Goal: Task Accomplishment & Management: Manage account settings

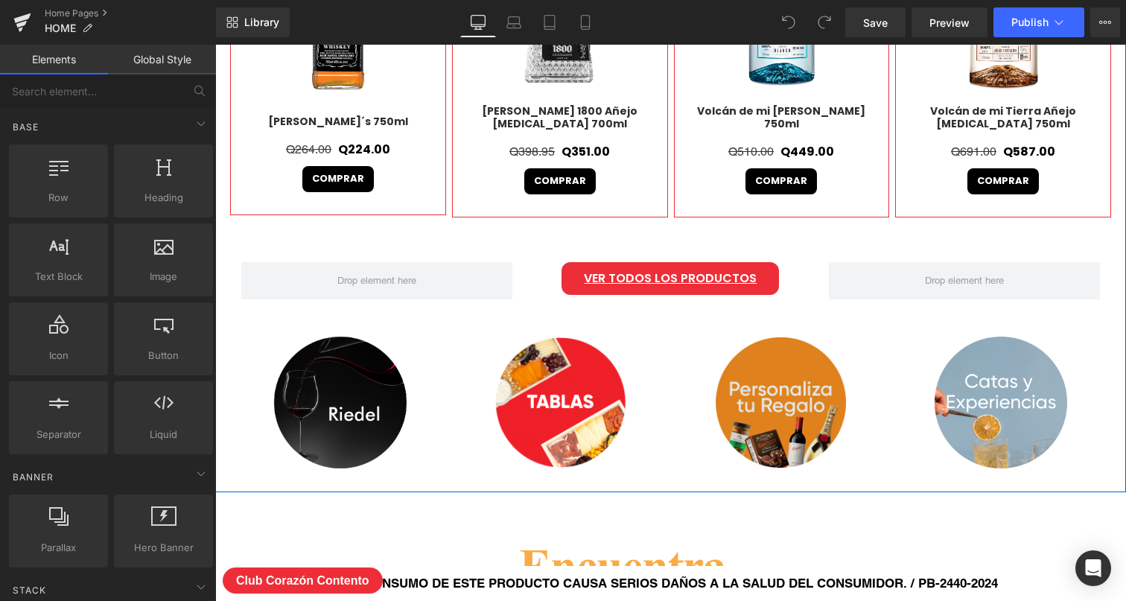
scroll to position [804, 0]
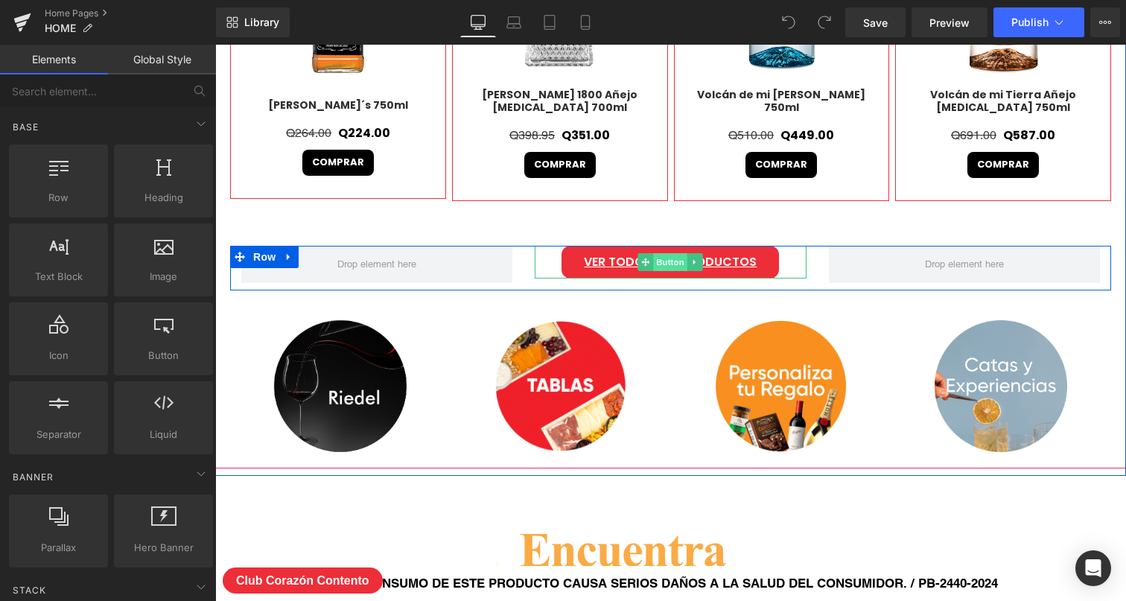
click at [673, 264] on span "Button" at bounding box center [671, 262] width 34 height 18
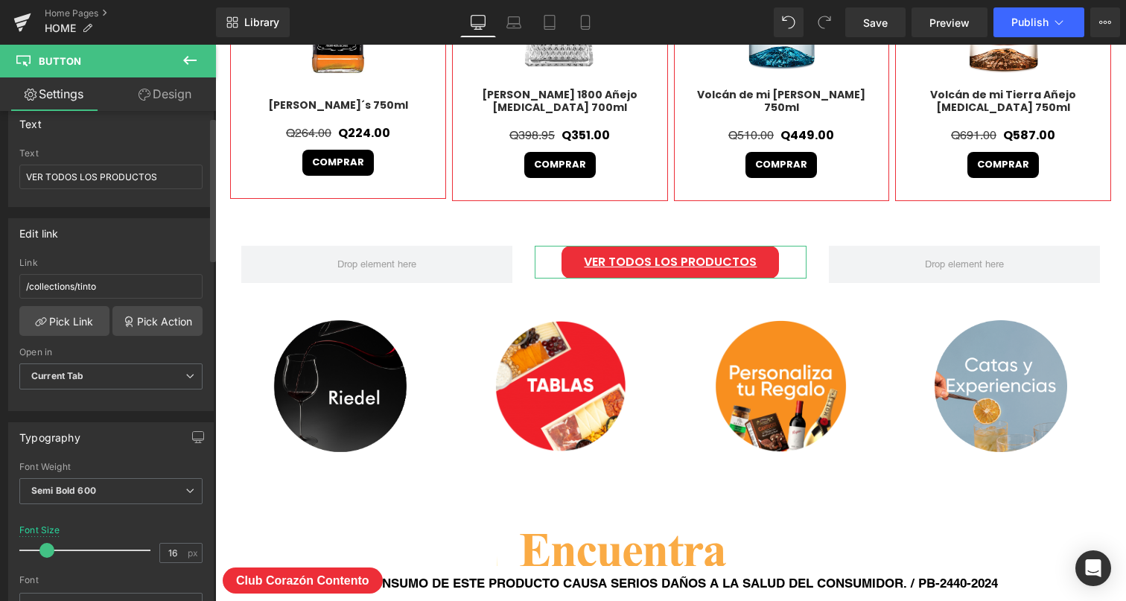
scroll to position [174, 0]
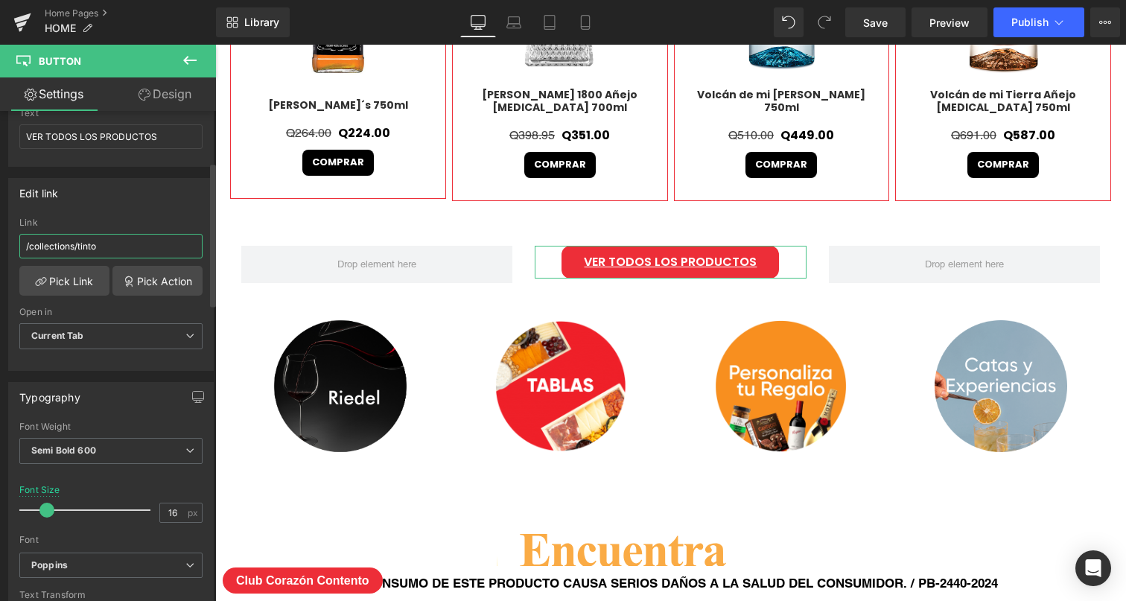
drag, startPoint x: 135, startPoint y: 244, endPoint x: 16, endPoint y: 244, distance: 118.4
click at [16, 243] on div "/collections/tinto Link /collections/tinto Pick Link Pick Action Current Tab Ne…" at bounding box center [111, 293] width 204 height 153
paste input "[URL][DOMAIN_NAME]"
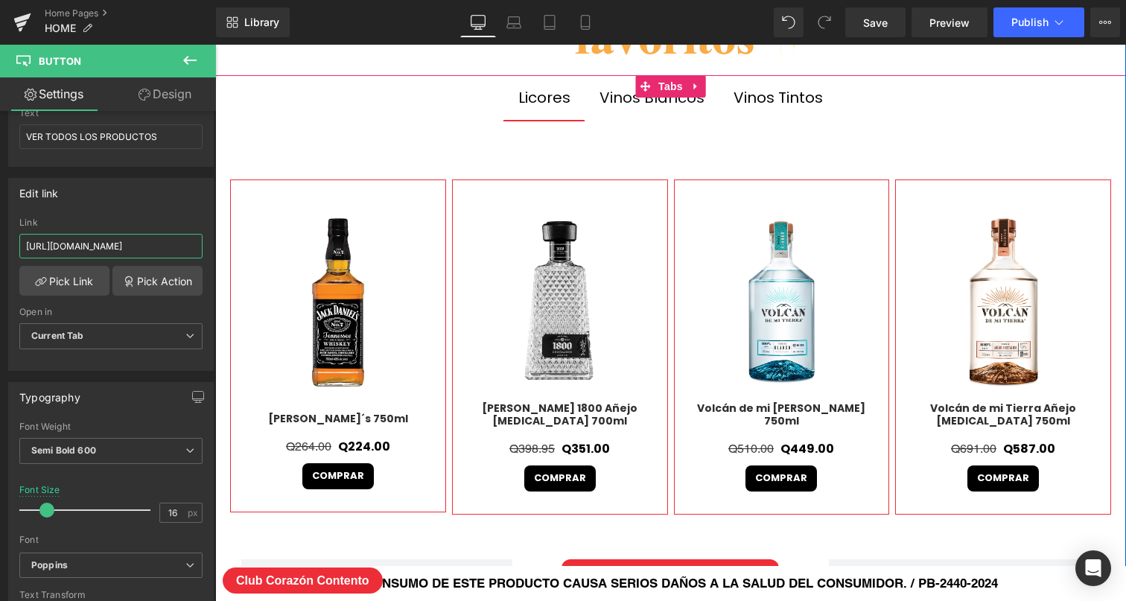
scroll to position [439, 0]
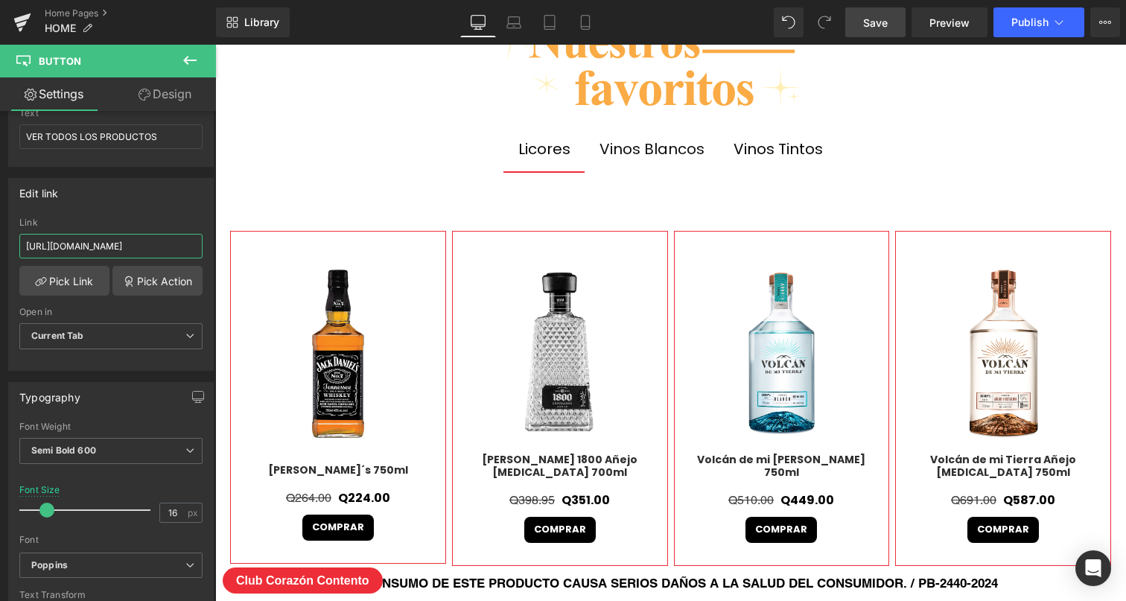
type input "[URL][DOMAIN_NAME]"
click at [891, 25] on link "Save" at bounding box center [875, 22] width 60 height 30
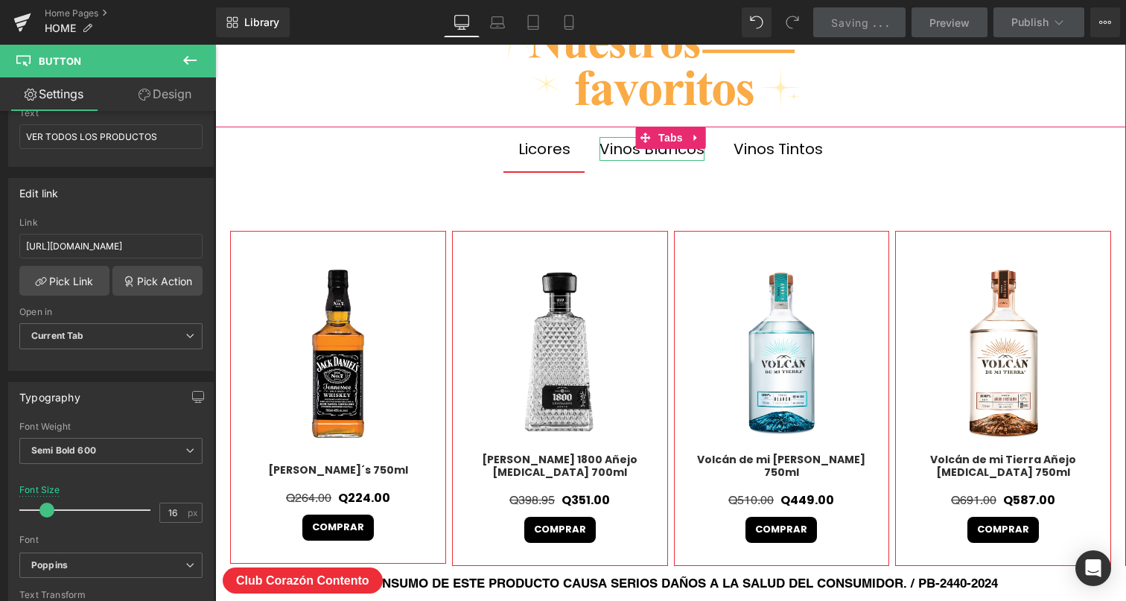
click at [674, 156] on div "Vinos Blancos" at bounding box center [652, 149] width 105 height 24
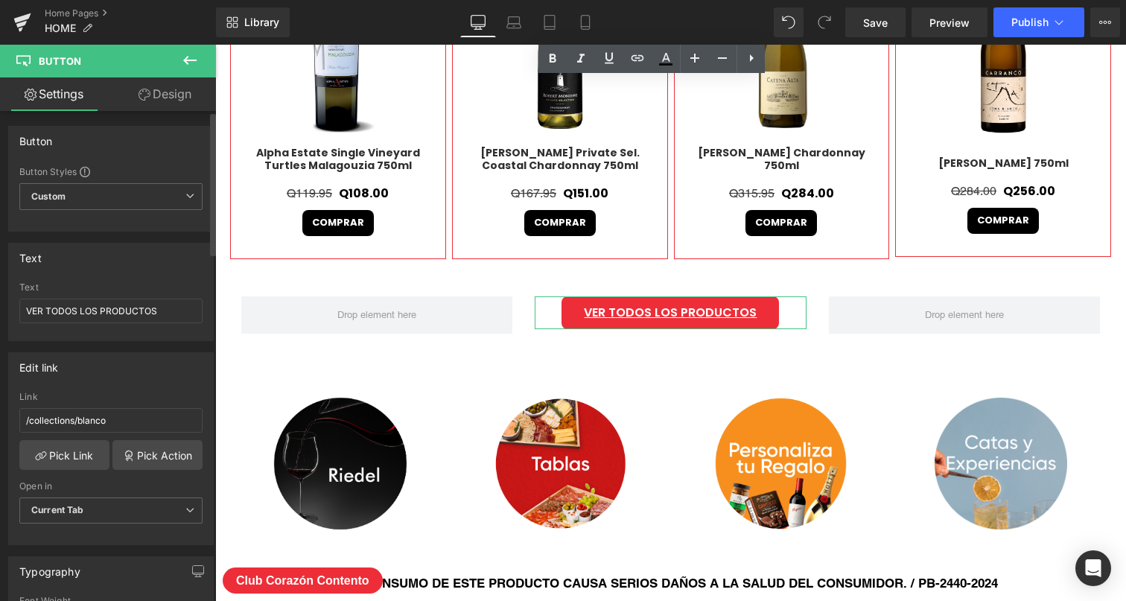
scroll to position [0, 0]
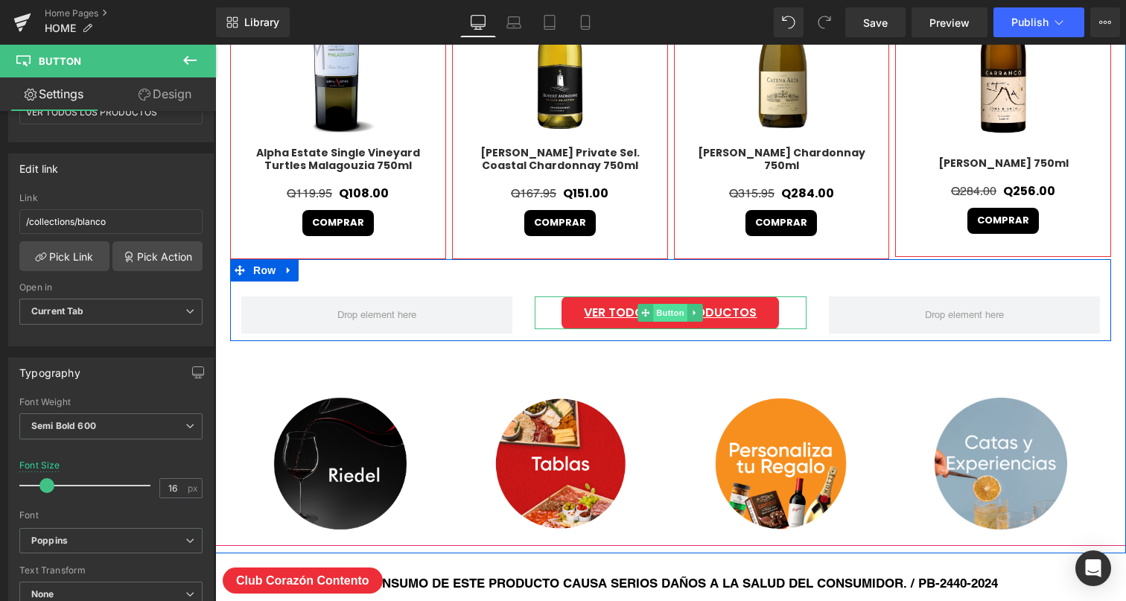
click at [670, 310] on span "Button" at bounding box center [671, 313] width 34 height 18
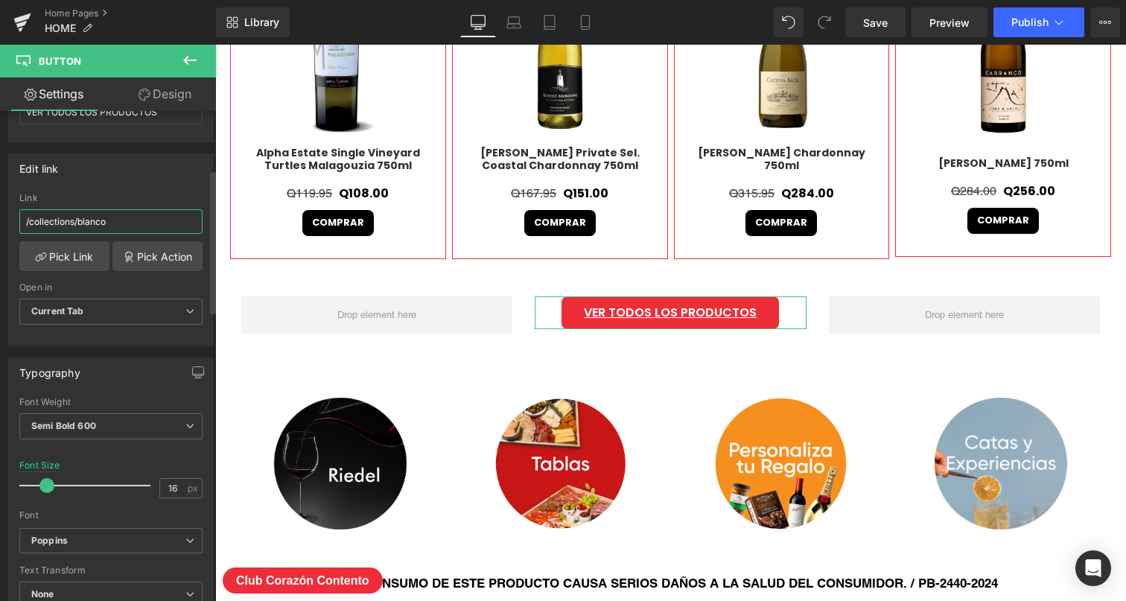
drag, startPoint x: 81, startPoint y: 218, endPoint x: 5, endPoint y: 215, distance: 76.0
click at [5, 215] on div "Edit link /collections/blanco Link /collections/blanco Pick Link Pick Action Cu…" at bounding box center [111, 244] width 223 height 204
paste input "[URL][DOMAIN_NAME]"
type input "[URL][DOMAIN_NAME]"
click at [882, 28] on span "Save" at bounding box center [875, 23] width 25 height 16
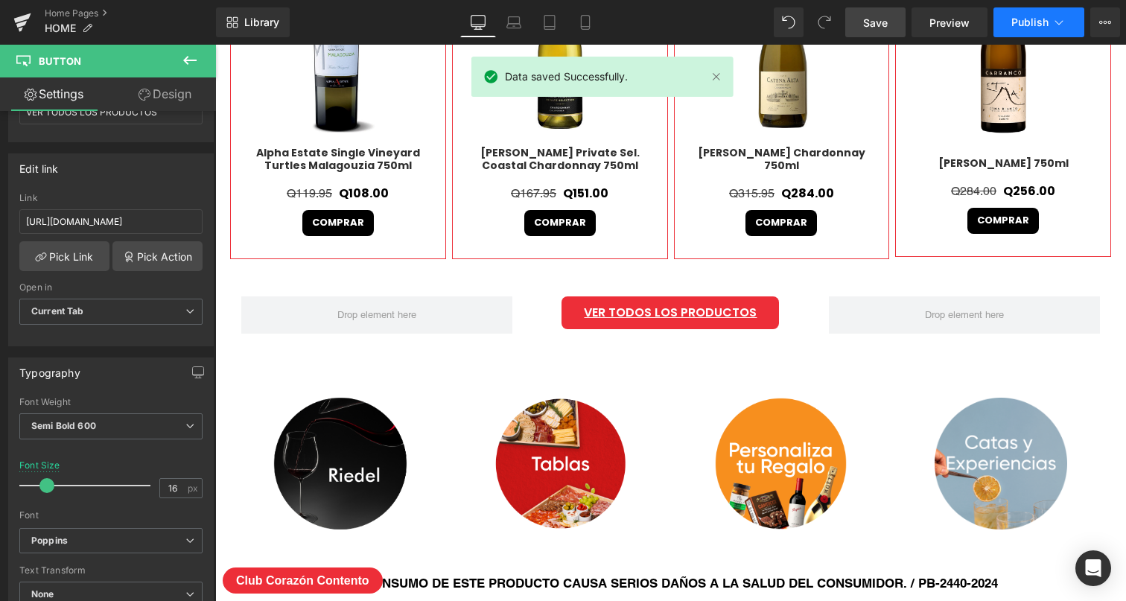
click at [1055, 22] on icon at bounding box center [1059, 22] width 15 height 15
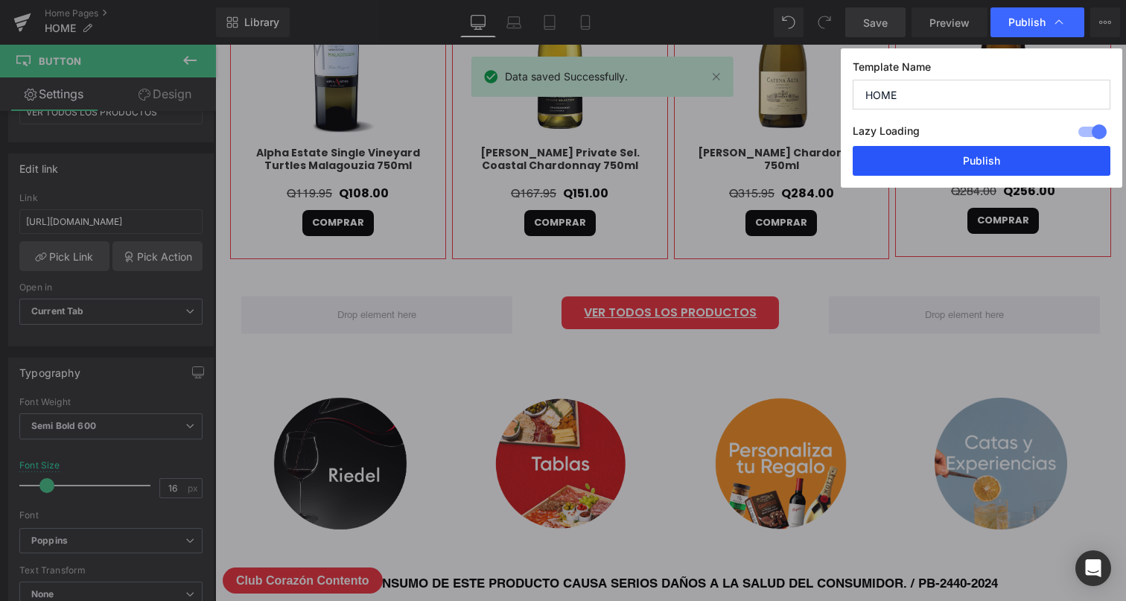
click at [967, 158] on button "Publish" at bounding box center [982, 161] width 258 height 30
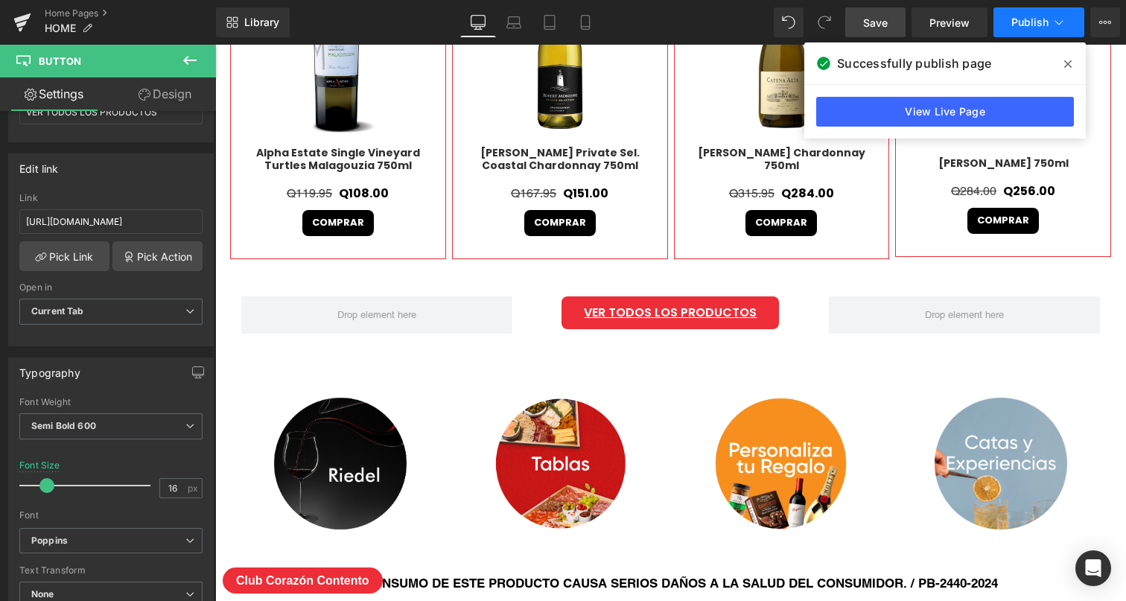
drag, startPoint x: 1069, startPoint y: 63, endPoint x: 1070, endPoint y: 31, distance: 32.1
click at [1069, 60] on icon at bounding box center [1067, 64] width 7 height 12
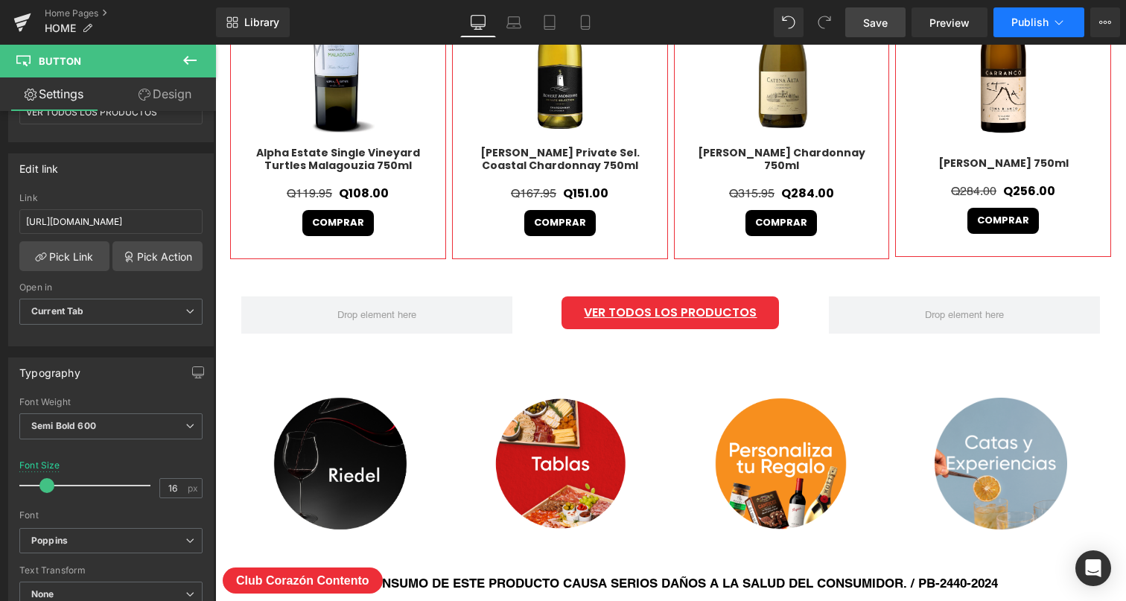
click at [1069, 28] on button "Publish" at bounding box center [1038, 22] width 91 height 30
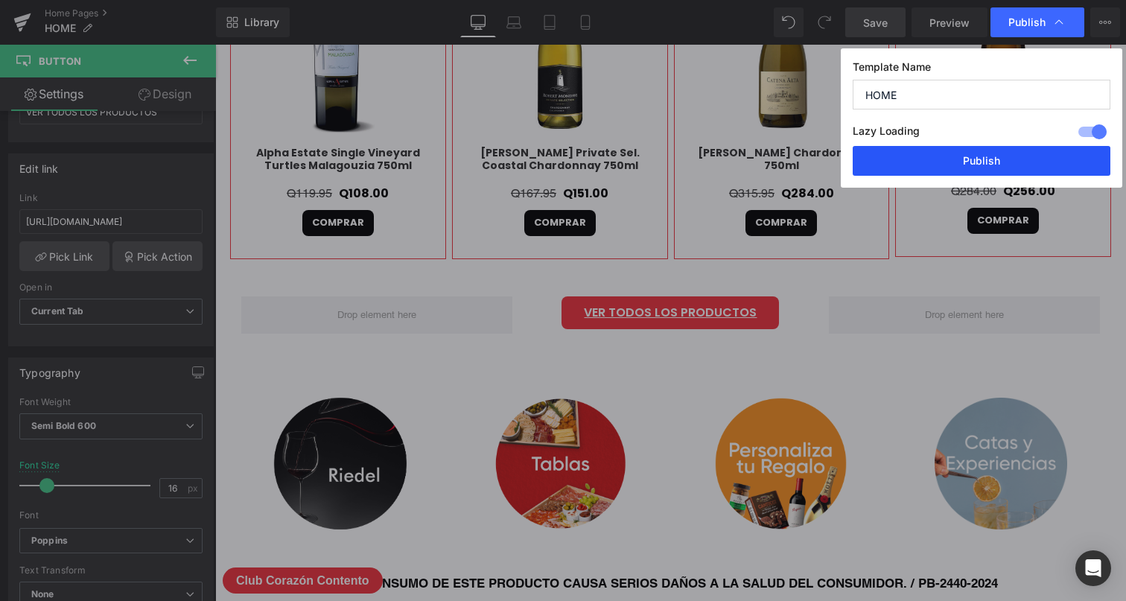
click at [974, 156] on button "Publish" at bounding box center [982, 161] width 258 height 30
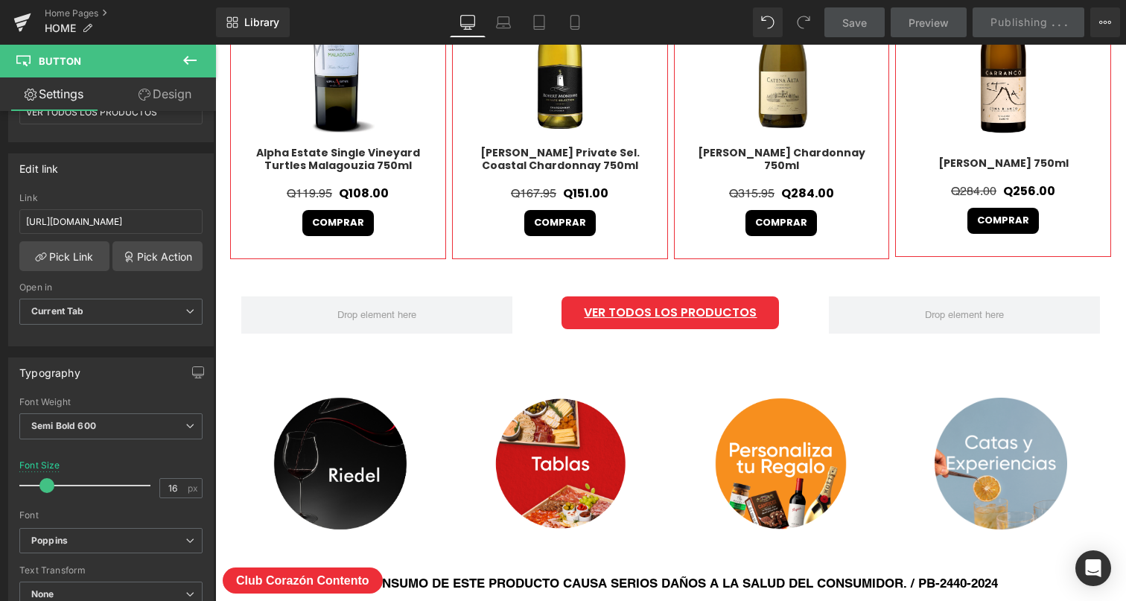
click at [849, 22] on span "Save" at bounding box center [854, 23] width 25 height 16
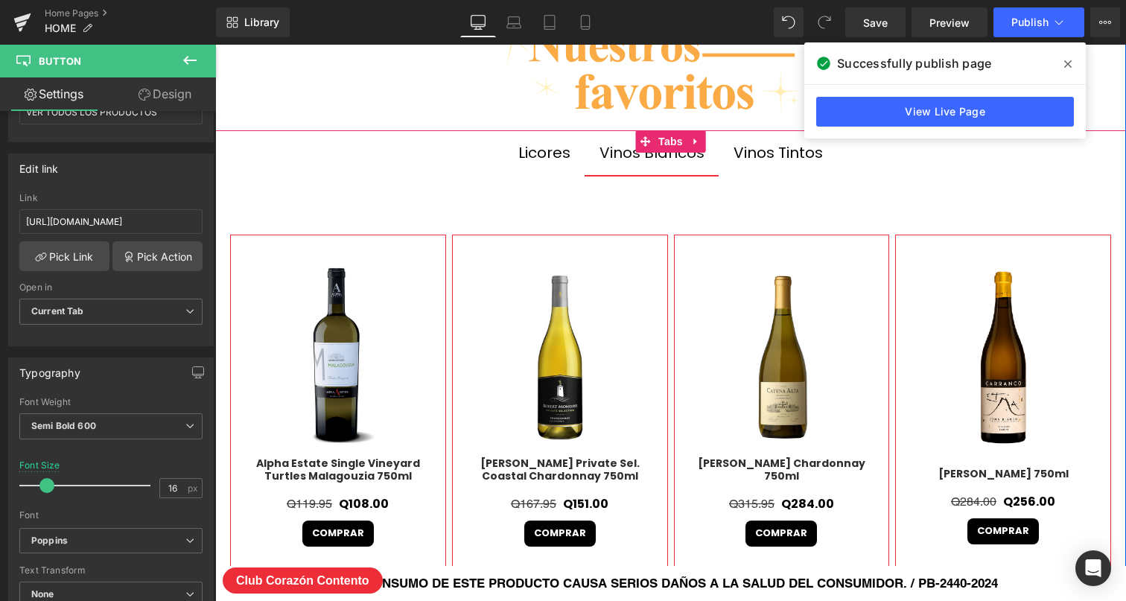
scroll to position [357, 0]
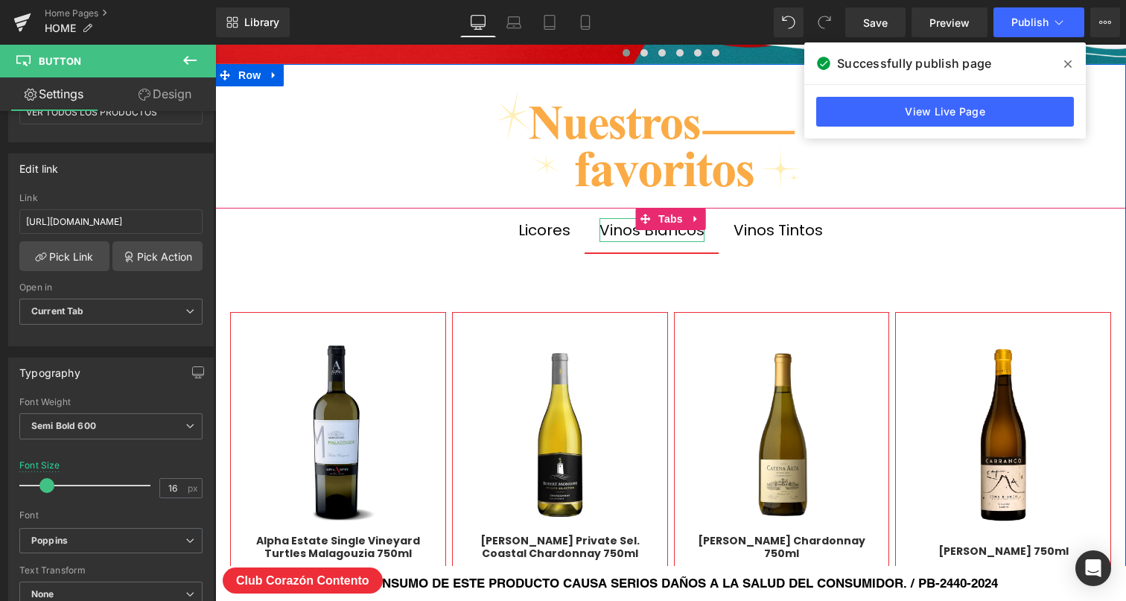
click at [620, 236] on div "Vinos Blancos" at bounding box center [652, 230] width 105 height 24
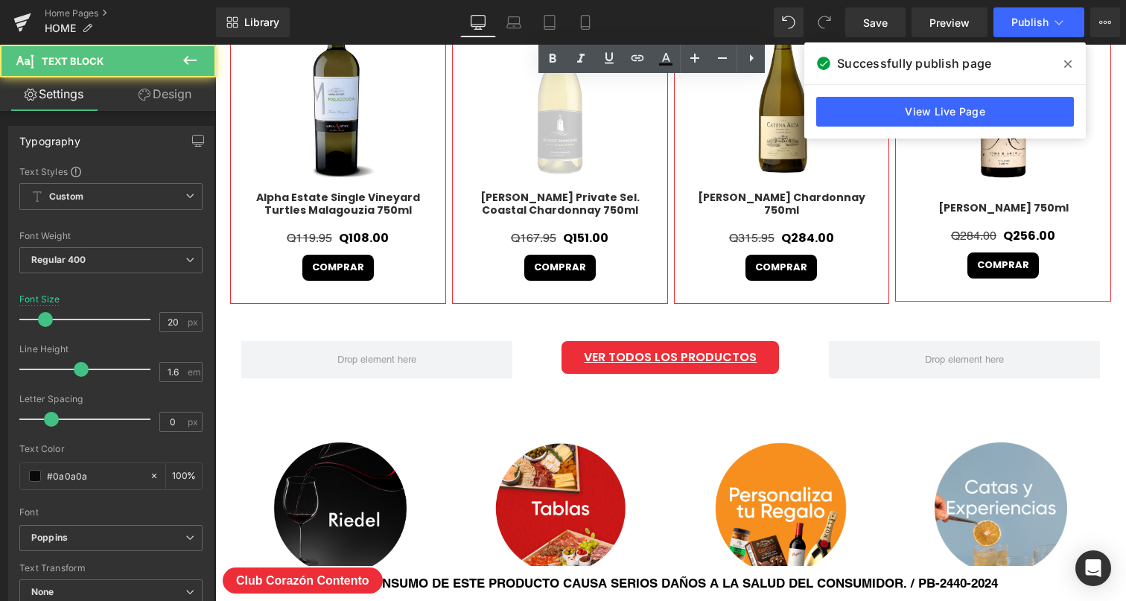
scroll to position [728, 0]
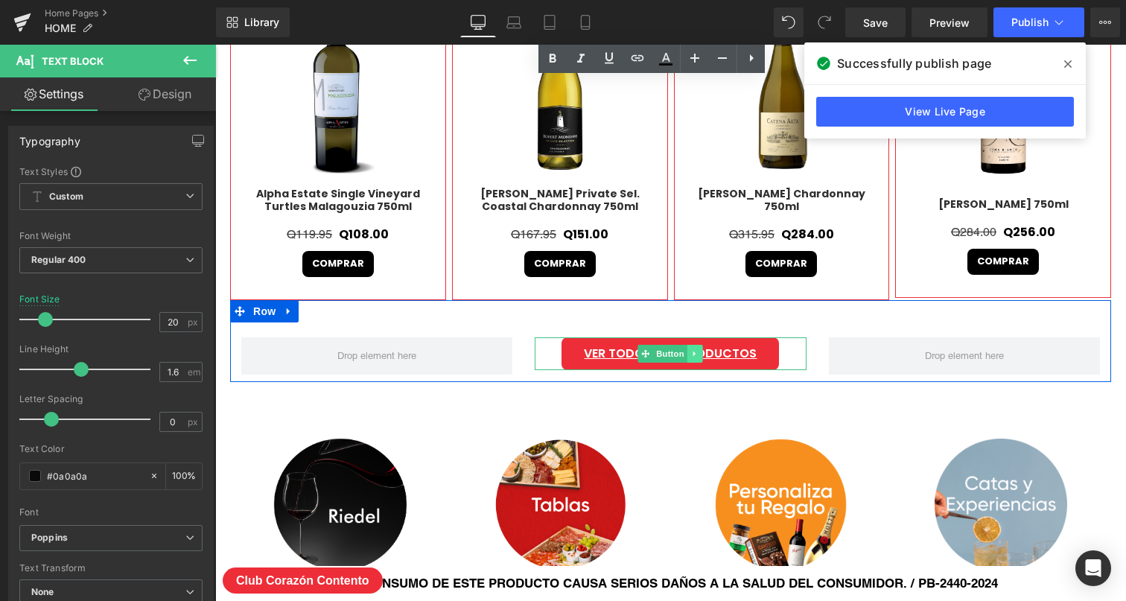
click at [688, 353] on link at bounding box center [695, 354] width 16 height 18
click at [647, 353] on link "Button" at bounding box center [639, 354] width 49 height 18
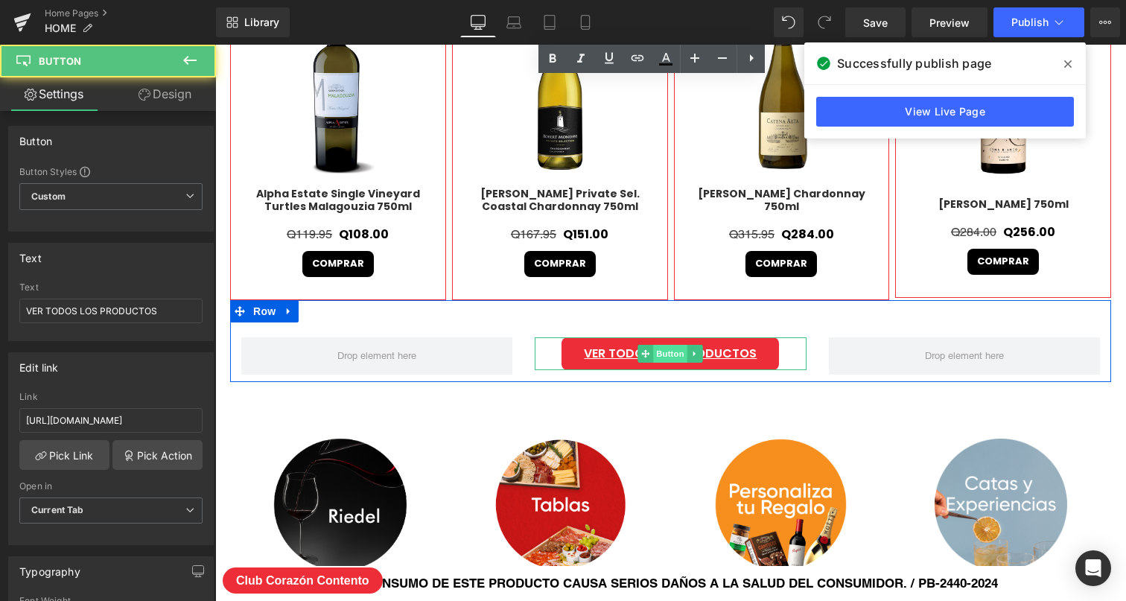
click at [676, 356] on span "Button" at bounding box center [671, 354] width 34 height 18
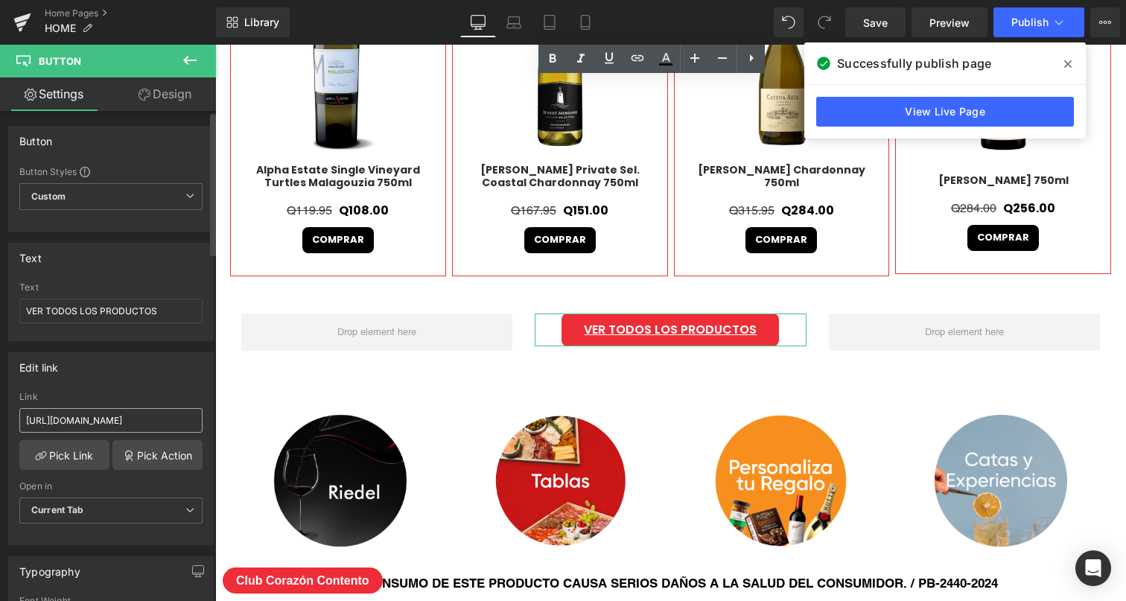
scroll to position [705, 0]
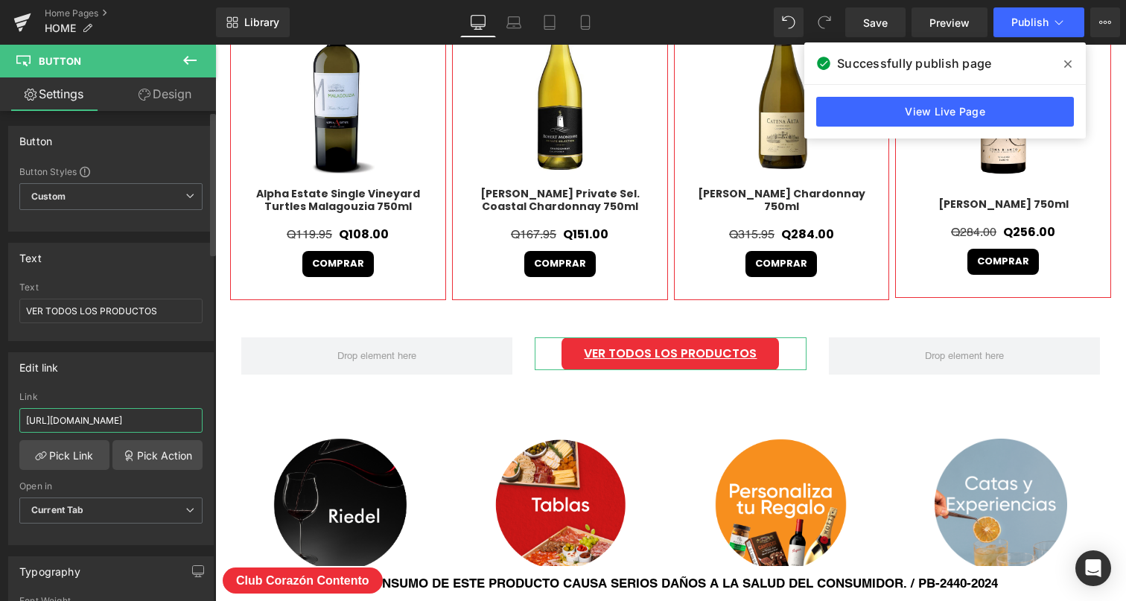
click at [169, 424] on input "[URL][DOMAIN_NAME]" at bounding box center [110, 420] width 183 height 25
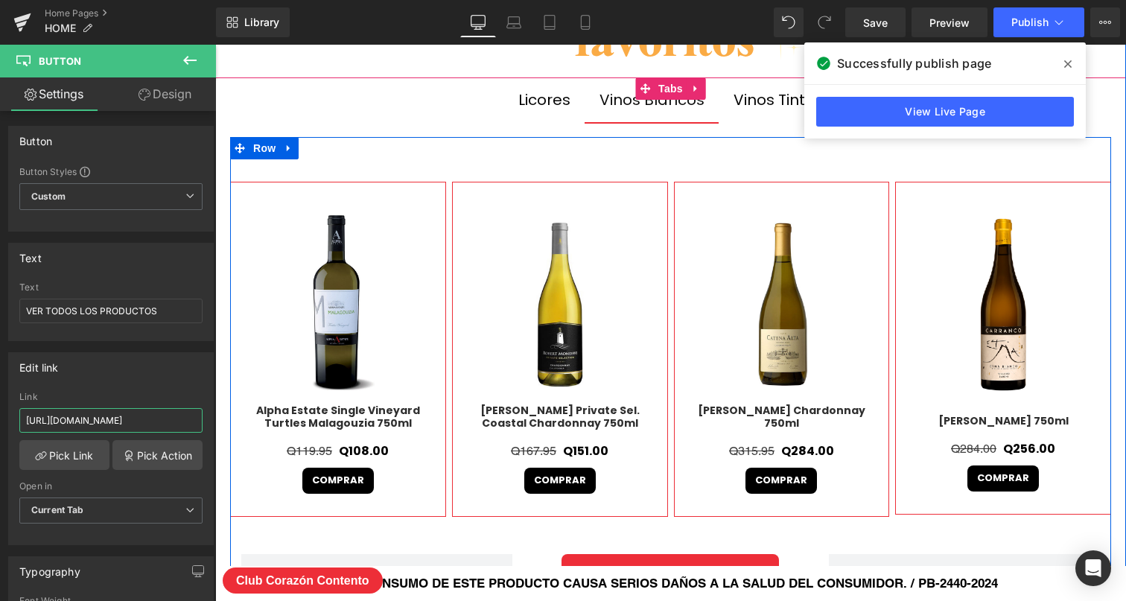
scroll to position [482, 0]
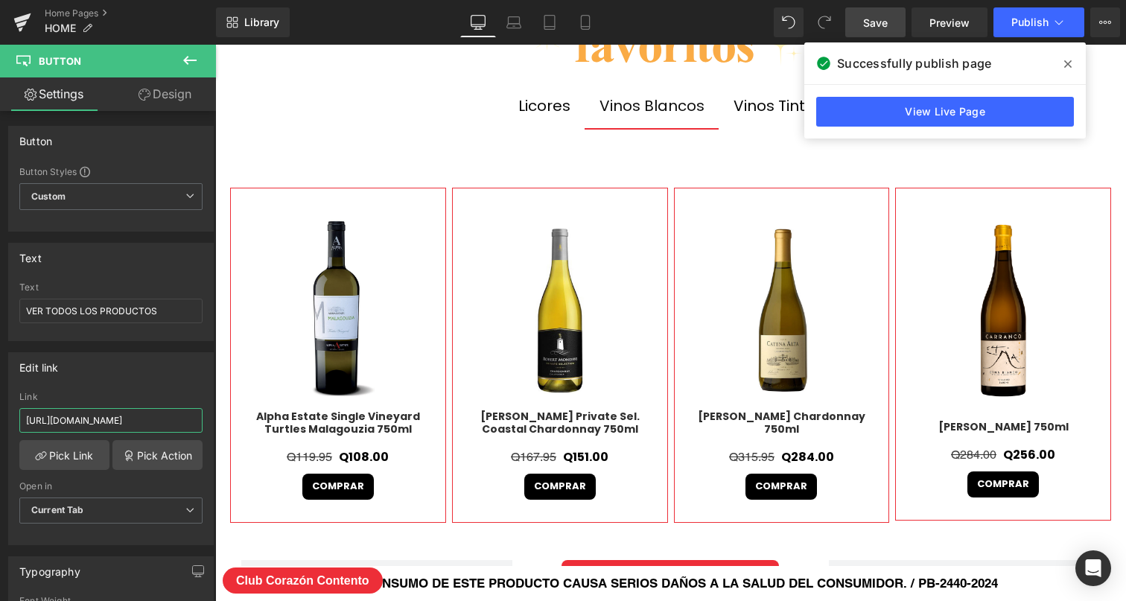
type input "[URL][DOMAIN_NAME]"
click at [858, 24] on link "Save" at bounding box center [875, 22] width 60 height 30
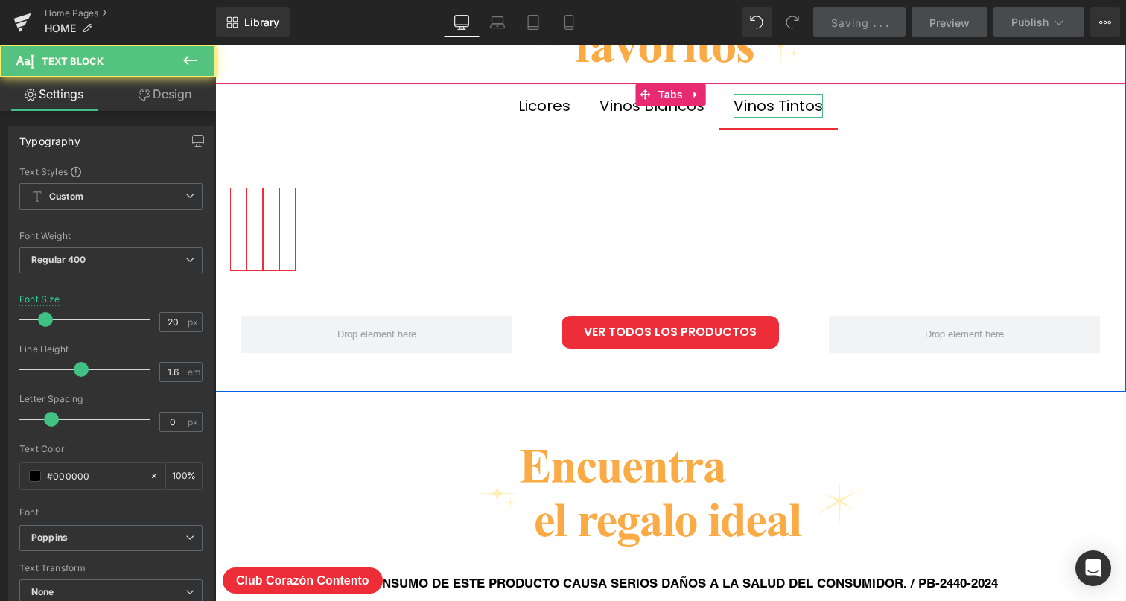
scroll to position [5710, 911]
click at [763, 106] on div "Vinos Tintos" at bounding box center [778, 106] width 89 height 24
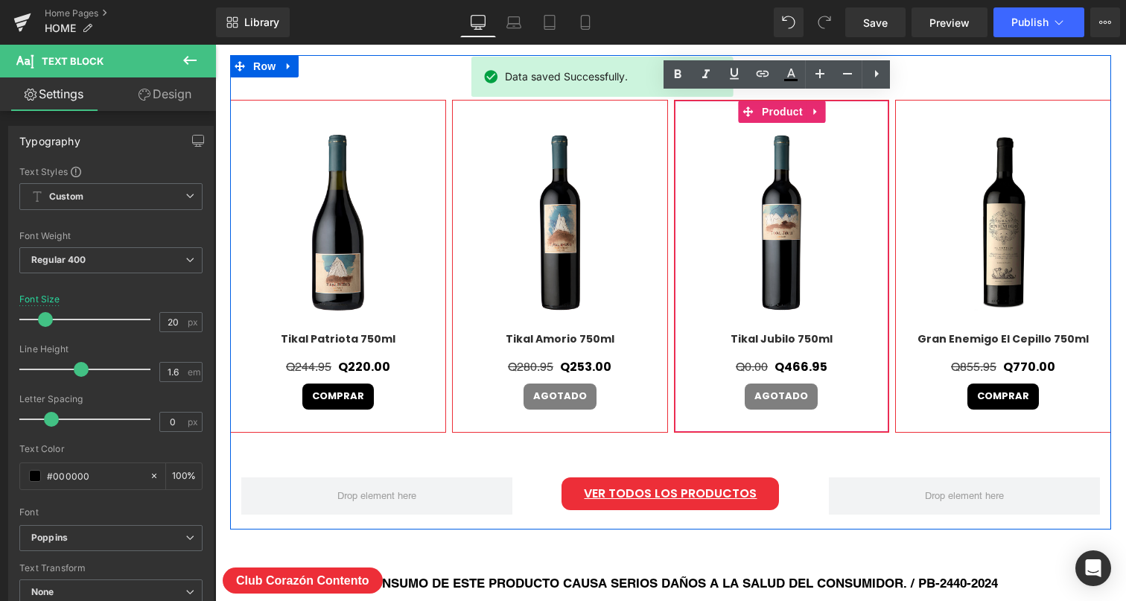
scroll to position [763, 0]
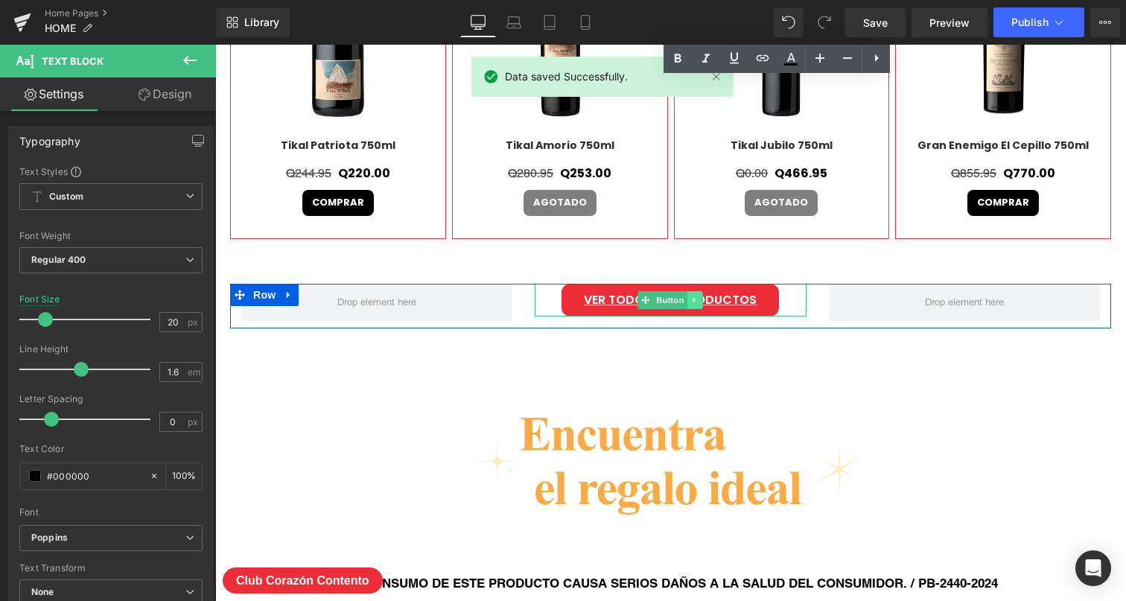
click at [692, 305] on link at bounding box center [695, 300] width 16 height 18
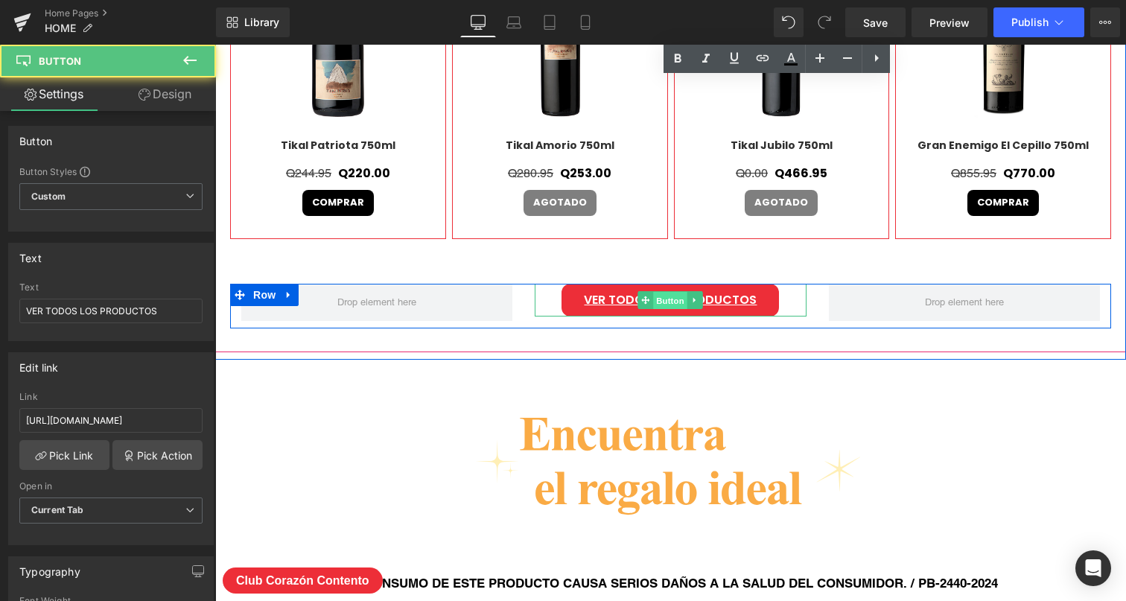
click at [672, 300] on span "Button" at bounding box center [671, 301] width 34 height 18
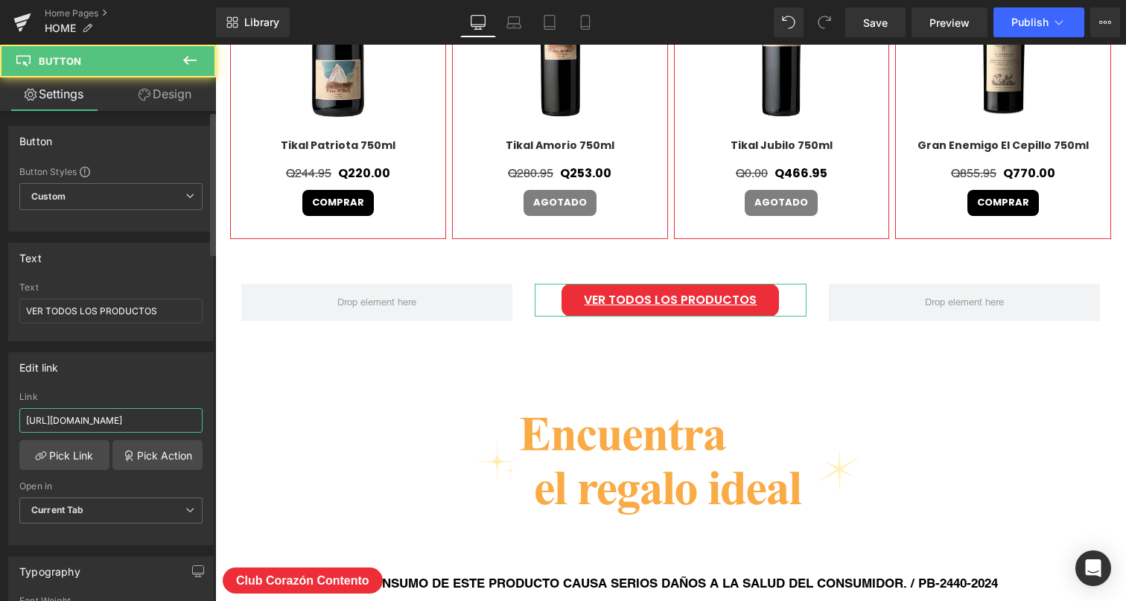
click at [175, 419] on input "[URL][DOMAIN_NAME]" at bounding box center [110, 420] width 183 height 25
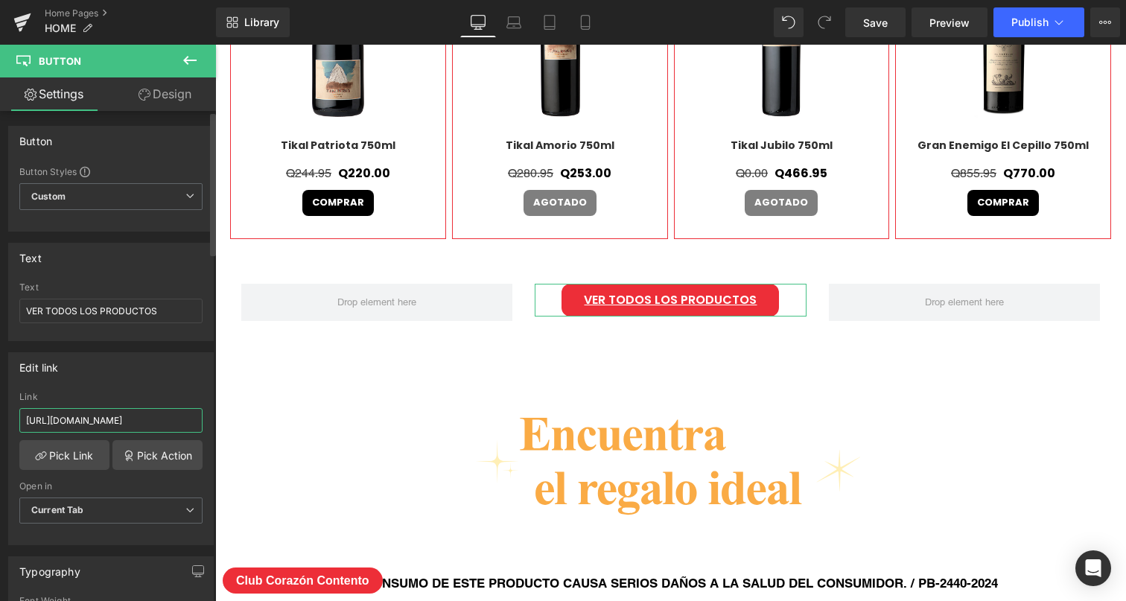
click at [175, 419] on input "[URL][DOMAIN_NAME]" at bounding box center [110, 420] width 183 height 25
type input "[URL][DOMAIN_NAME]"
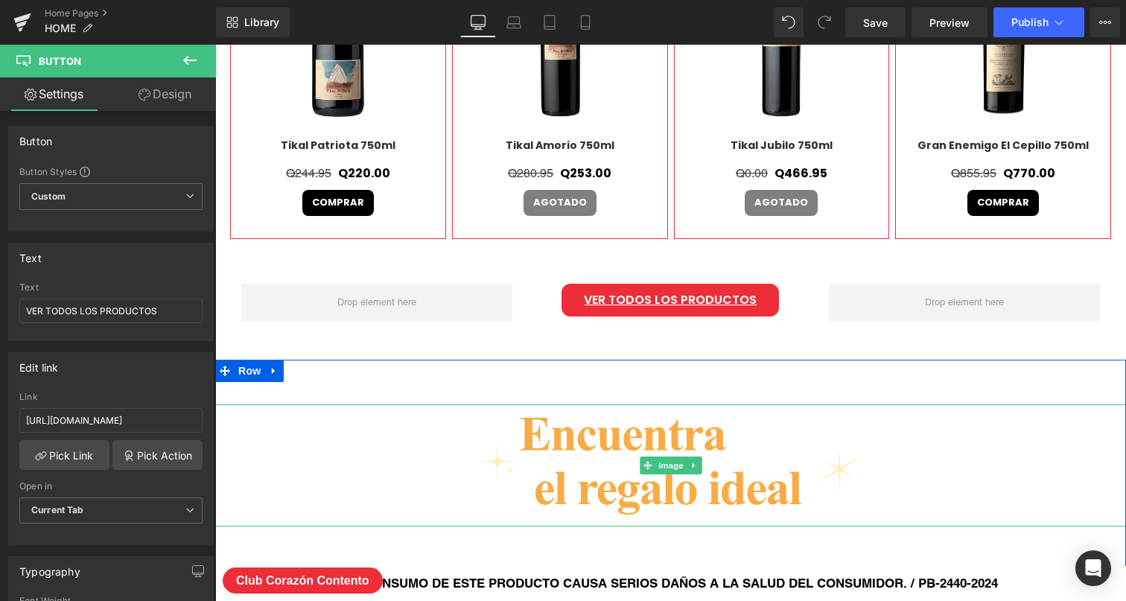
click at [434, 413] on div at bounding box center [670, 465] width 911 height 122
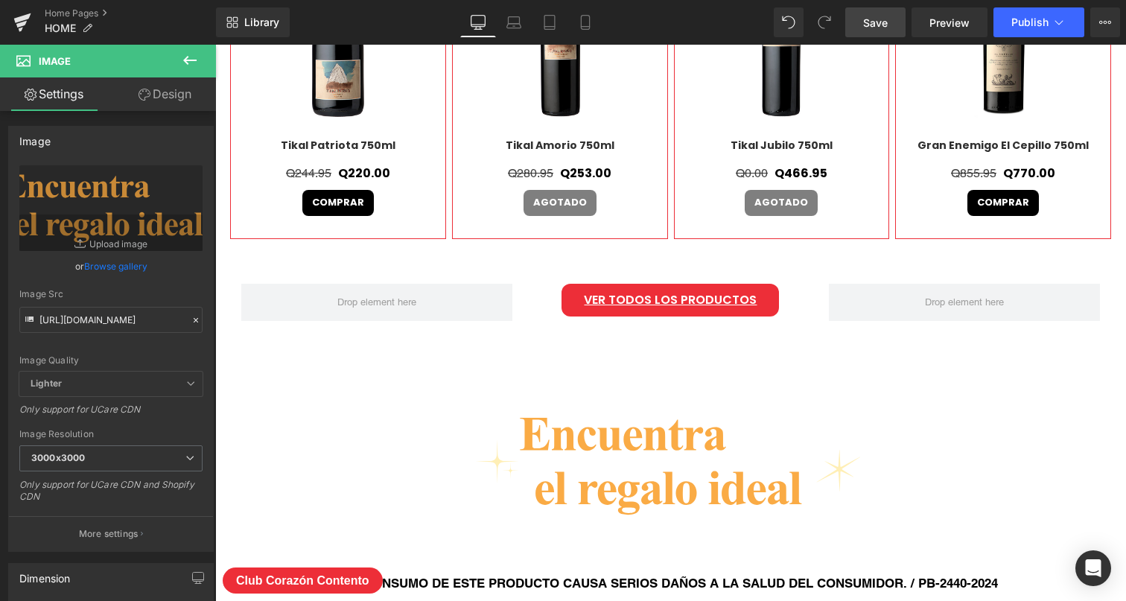
click at [882, 25] on span "Save" at bounding box center [875, 23] width 25 height 16
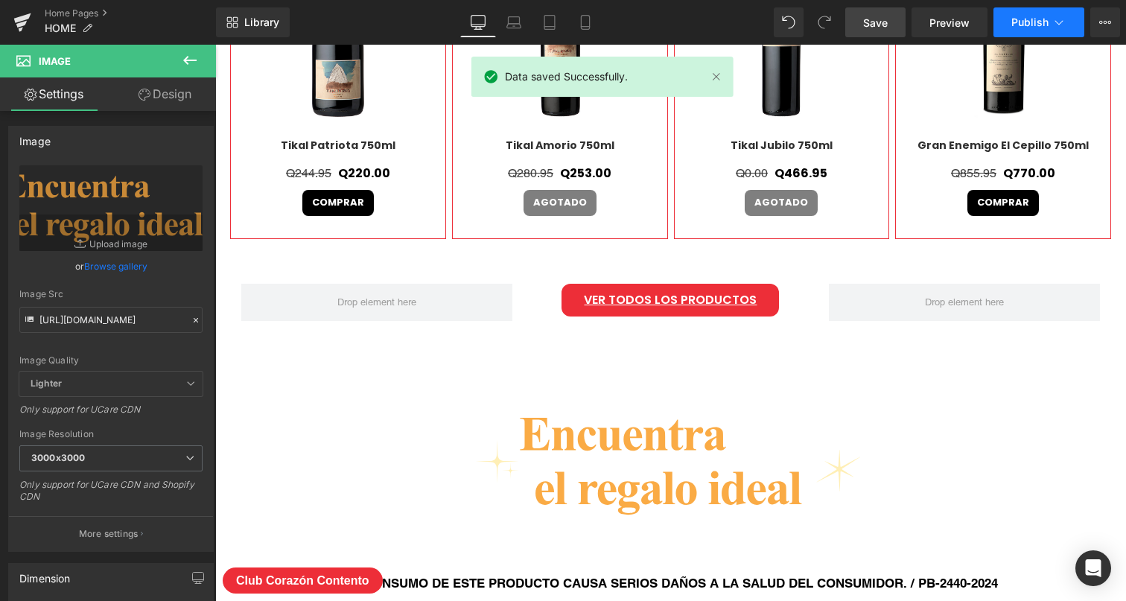
click at [1043, 18] on span "Publish" at bounding box center [1029, 22] width 37 height 12
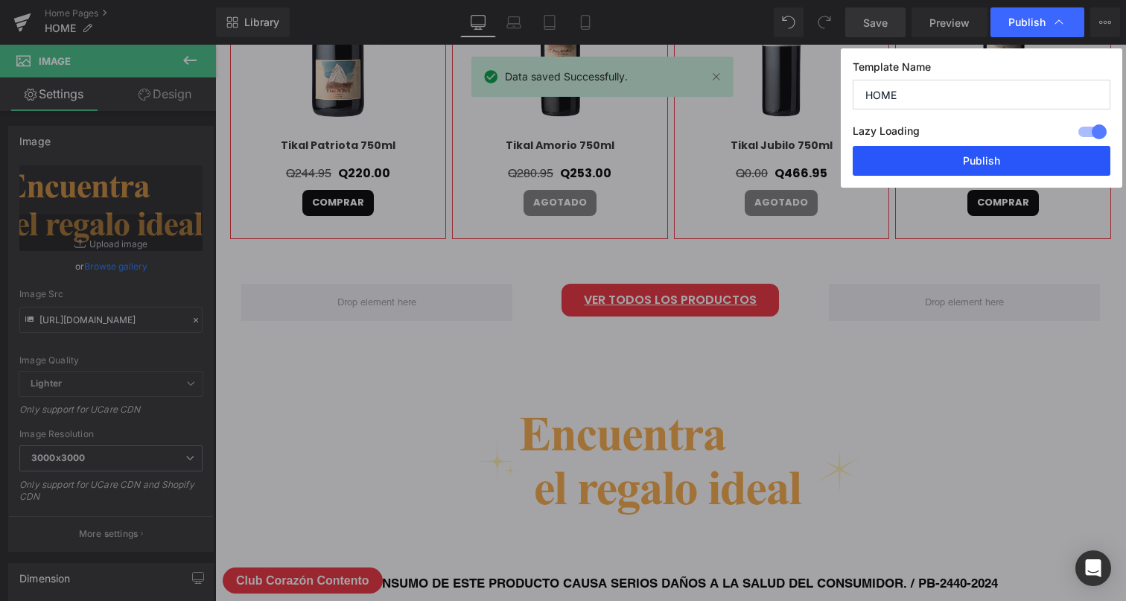
click at [991, 154] on button "Publish" at bounding box center [982, 161] width 258 height 30
